Goal: Transaction & Acquisition: Purchase product/service

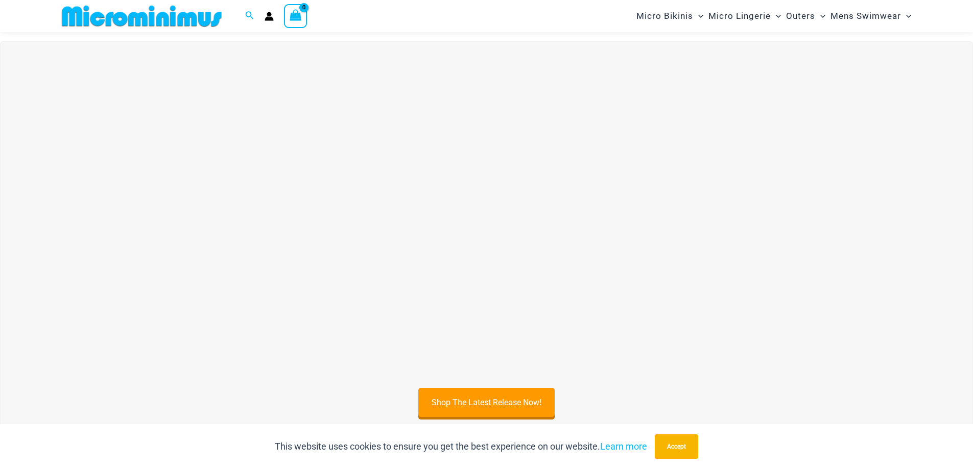
scroll to position [392, 0]
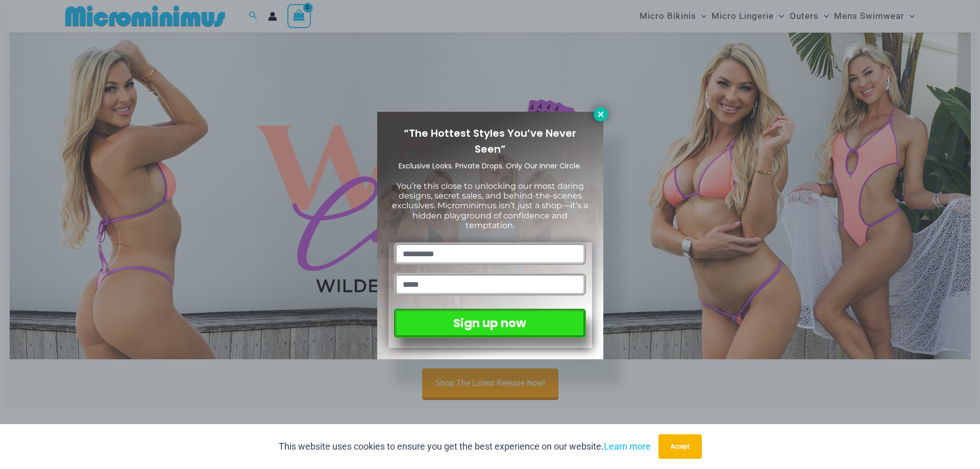
click at [596, 114] on icon at bounding box center [600, 114] width 9 height 9
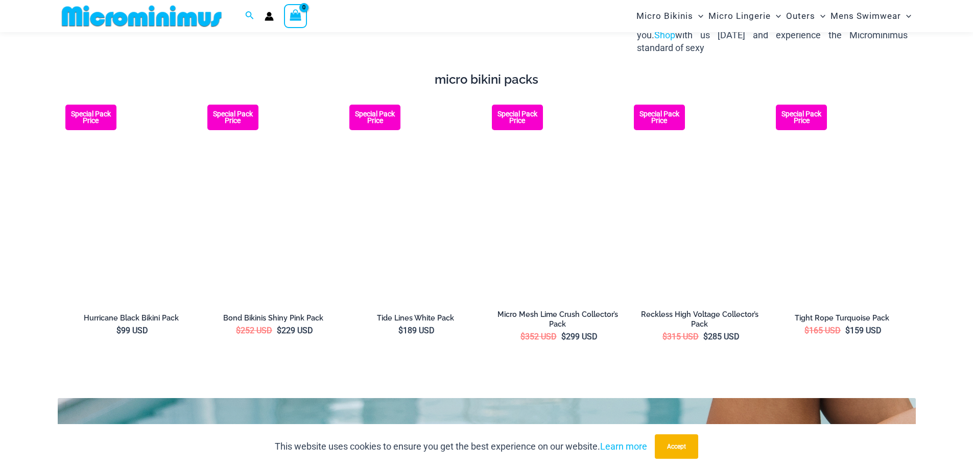
scroll to position [1910, 0]
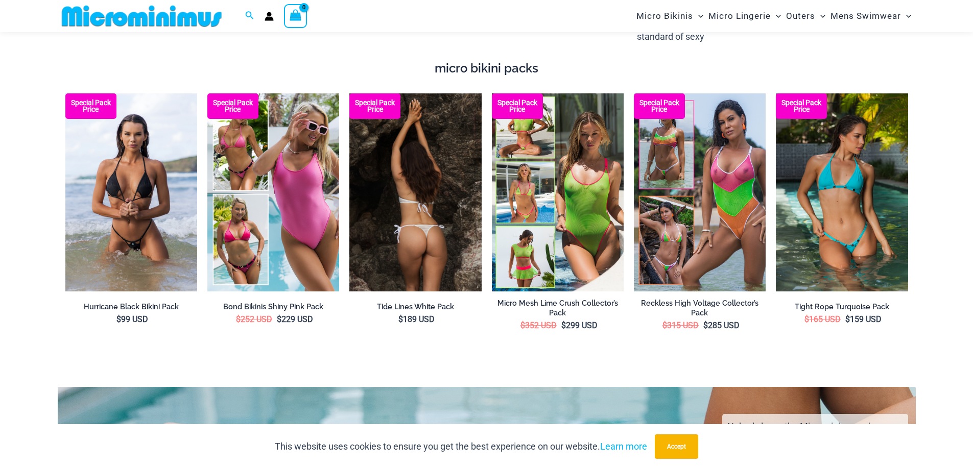
click at [380, 221] on img at bounding box center [415, 192] width 132 height 198
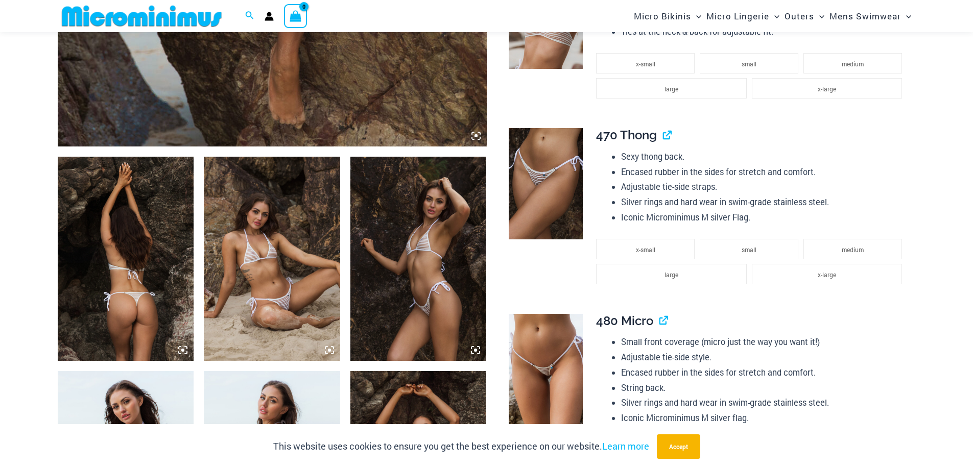
scroll to position [756, 0]
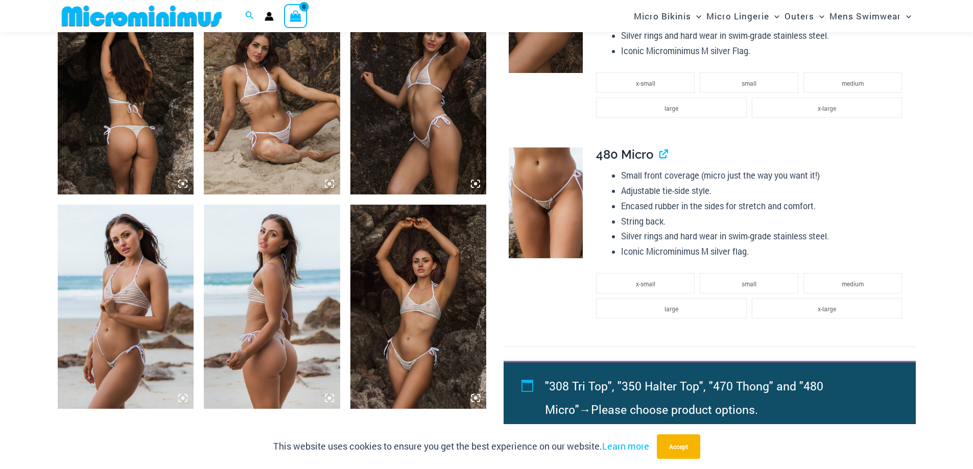
click at [263, 269] on img at bounding box center [272, 307] width 136 height 204
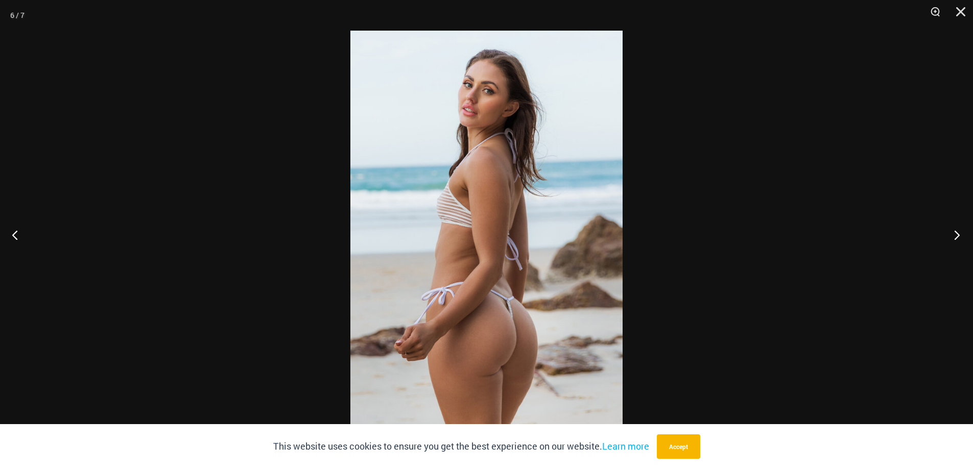
click at [958, 232] on button "Next" at bounding box center [953, 234] width 38 height 51
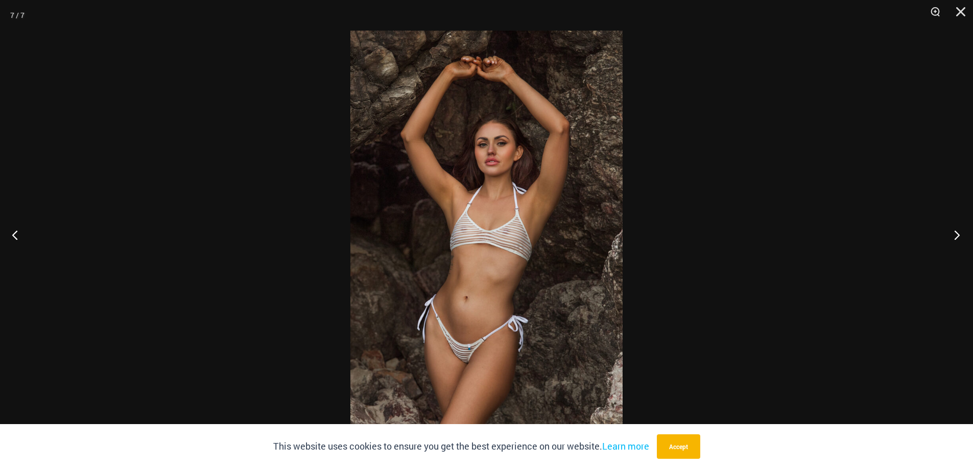
click at [958, 232] on button "Next" at bounding box center [953, 234] width 38 height 51
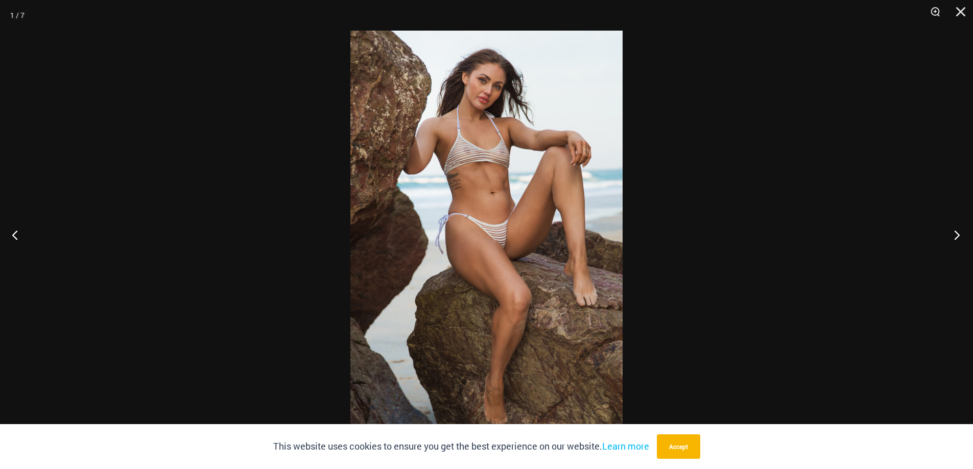
click at [959, 231] on button "Next" at bounding box center [953, 234] width 38 height 51
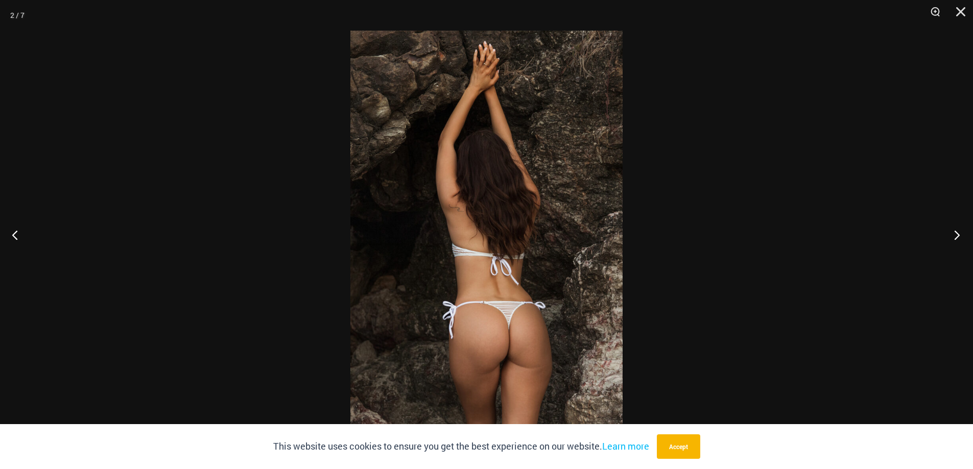
click at [959, 231] on button "Next" at bounding box center [953, 234] width 38 height 51
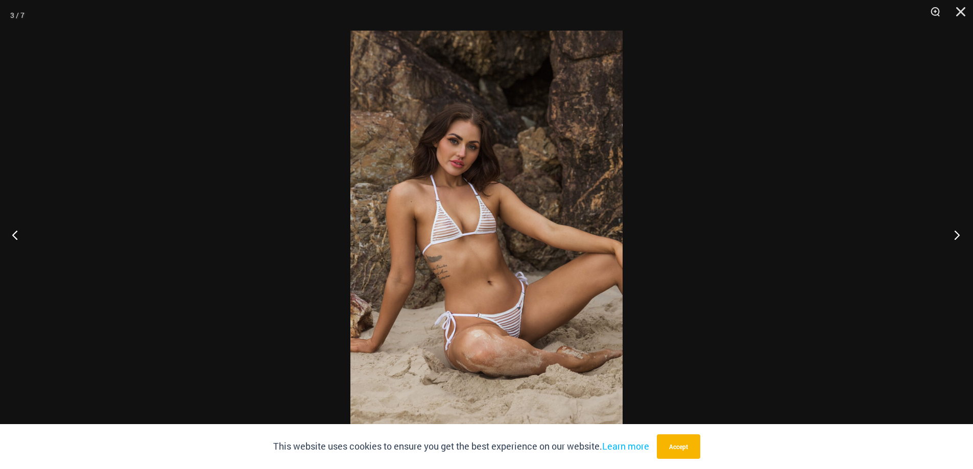
click at [959, 230] on button "Next" at bounding box center [953, 234] width 38 height 51
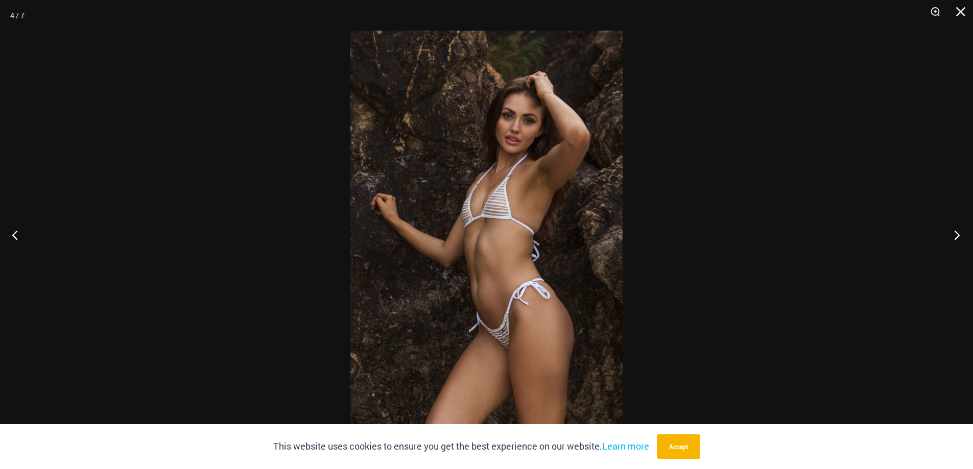
click at [959, 230] on button "Next" at bounding box center [953, 234] width 38 height 51
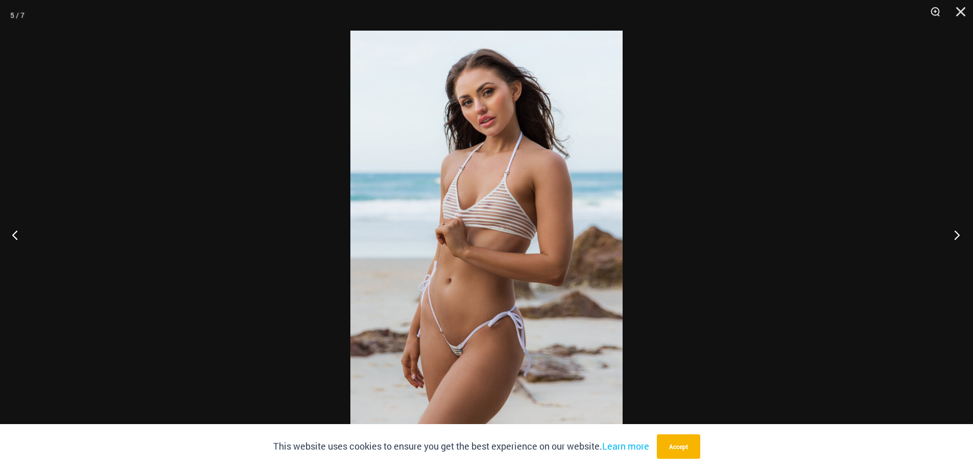
click at [959, 230] on button "Next" at bounding box center [953, 234] width 38 height 51
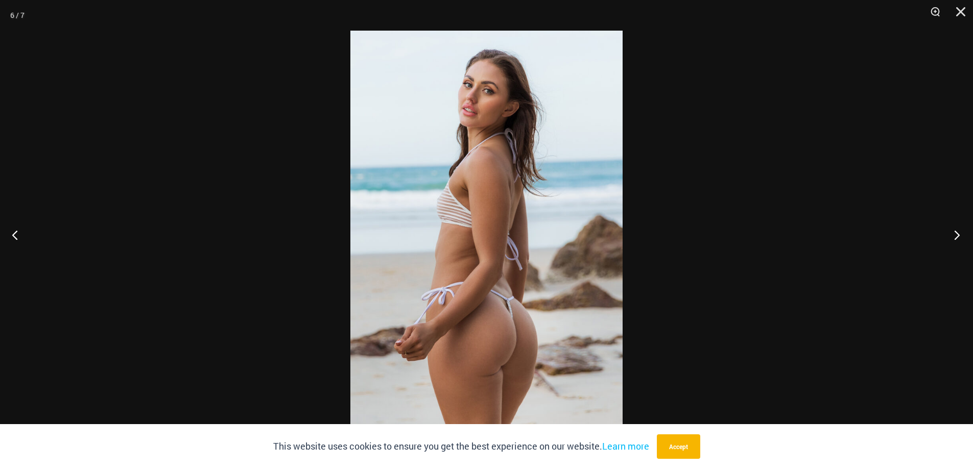
click at [959, 230] on button "Next" at bounding box center [953, 234] width 38 height 51
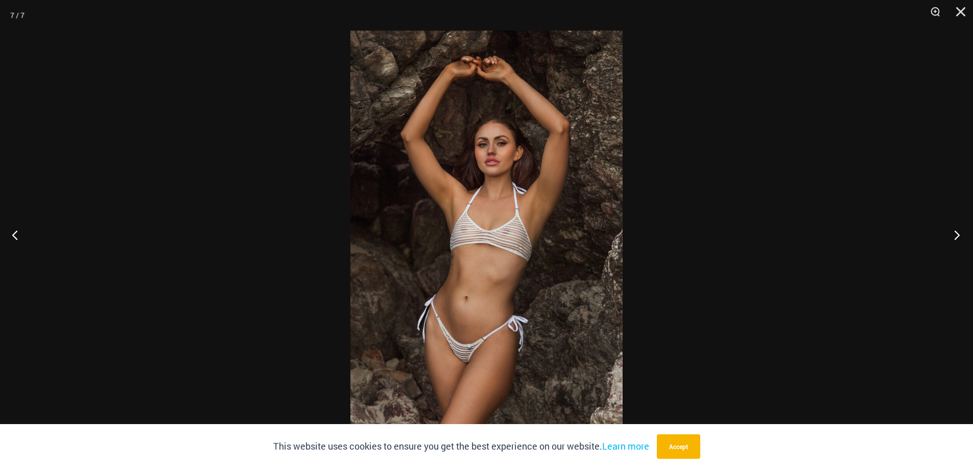
click at [960, 233] on button "Next" at bounding box center [953, 234] width 38 height 51
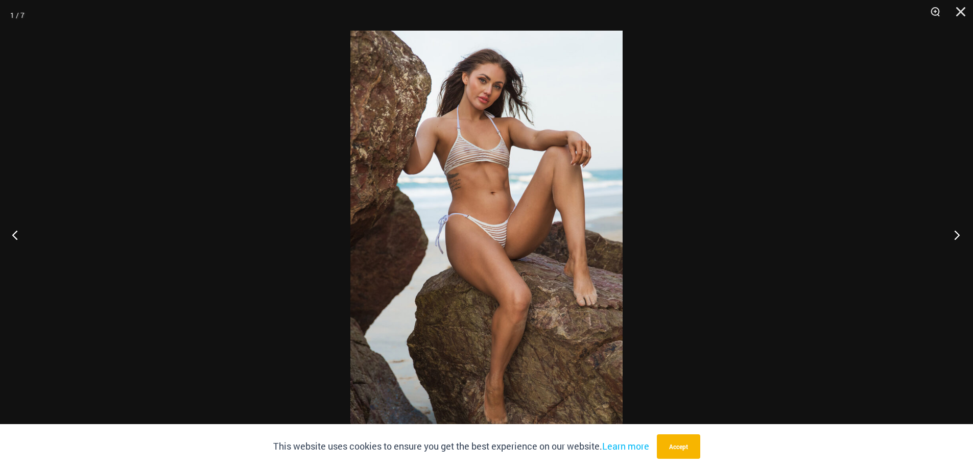
click at [960, 233] on button "Next" at bounding box center [953, 234] width 38 height 51
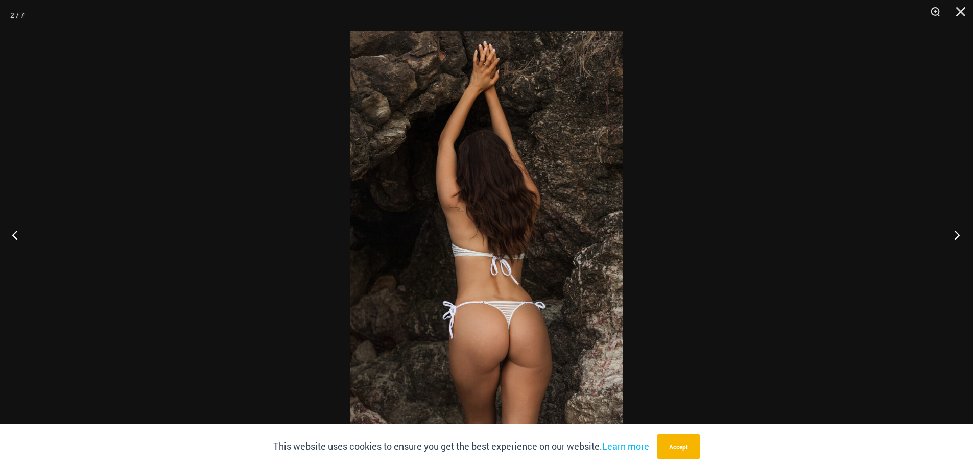
click at [960, 232] on button "Next" at bounding box center [953, 234] width 38 height 51
